Goal: Go to known website: Go to known website

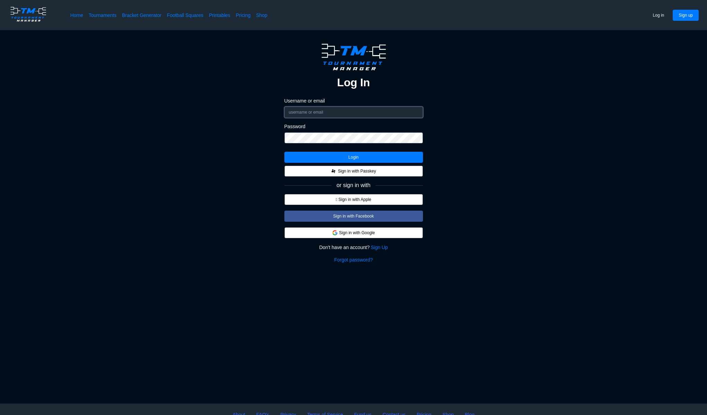
click at [327, 110] on input "Username or email" at bounding box center [353, 112] width 138 height 11
drag, startPoint x: 0, startPoint y: 0, endPoint x: 362, endPoint y: 234, distance: 431.6
click at [362, 234] on button "Sign in with Google" at bounding box center [353, 232] width 138 height 11
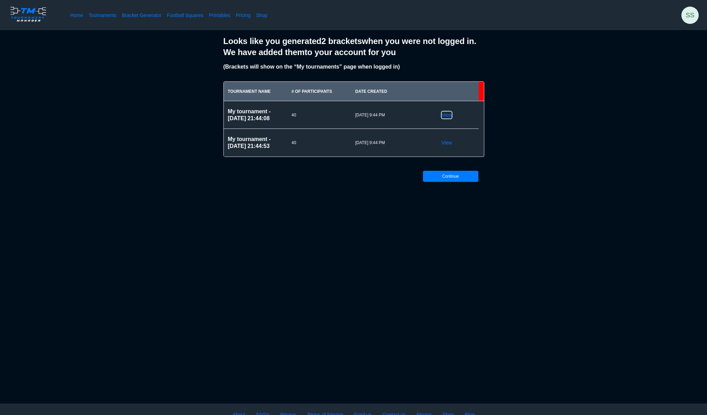
click at [448, 117] on link "View" at bounding box center [446, 114] width 10 height 7
click at [447, 145] on link "View" at bounding box center [446, 142] width 10 height 7
